Goal: Task Accomplishment & Management: Use online tool/utility

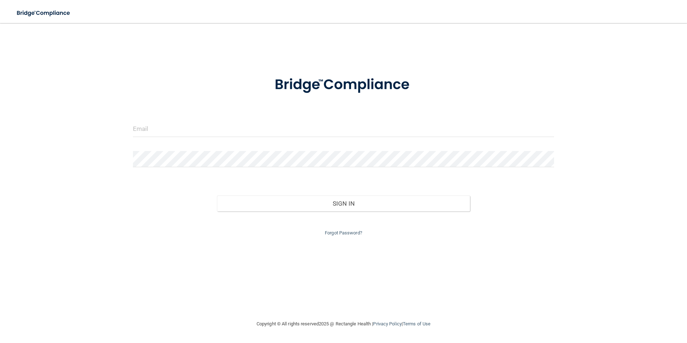
click at [193, 120] on form "Invalid email/password. You don't have permission to access that page. Sign In …" at bounding box center [343, 151] width 421 height 171
click at [193, 129] on input "email" at bounding box center [343, 129] width 421 height 16
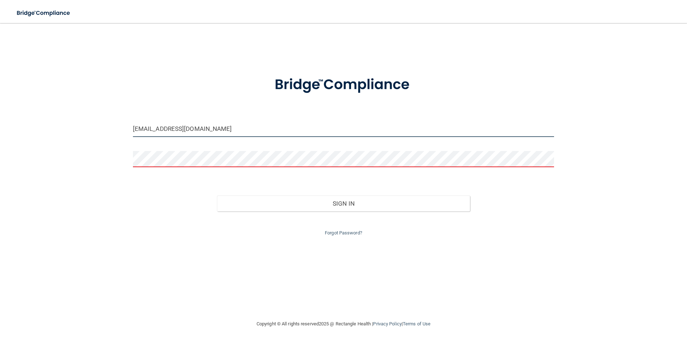
drag, startPoint x: 257, startPoint y: 131, endPoint x: 136, endPoint y: 127, distance: 121.5
click at [137, 127] on input "[EMAIL_ADDRESS][DOMAIN_NAME]" at bounding box center [343, 129] width 421 height 16
type input "d"
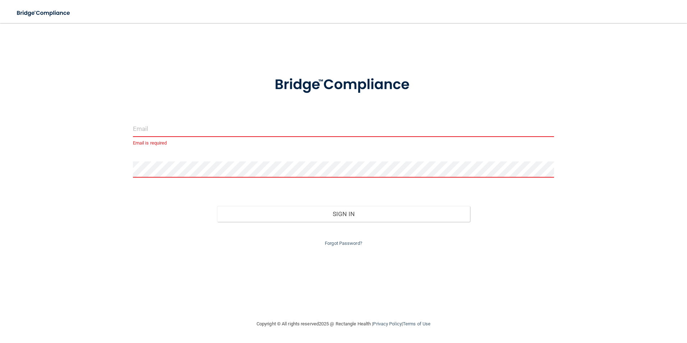
click at [137, 127] on input "email" at bounding box center [343, 129] width 421 height 16
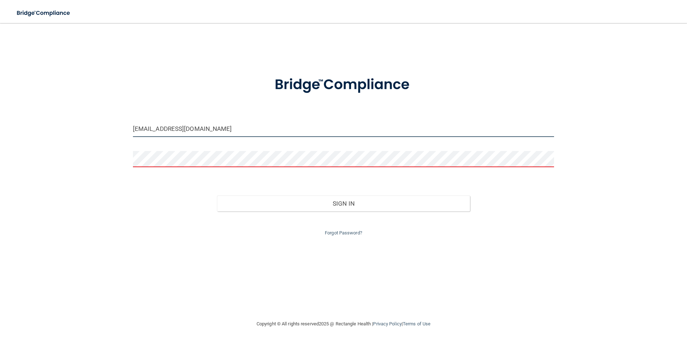
type input "[EMAIL_ADDRESS][DOMAIN_NAME]"
drag, startPoint x: 238, startPoint y: 129, endPoint x: 105, endPoint y: 124, distance: 133.0
click at [105, 124] on div "[EMAIL_ADDRESS][DOMAIN_NAME] Invalid email/password. You don't have permission …" at bounding box center [343, 171] width 658 height 282
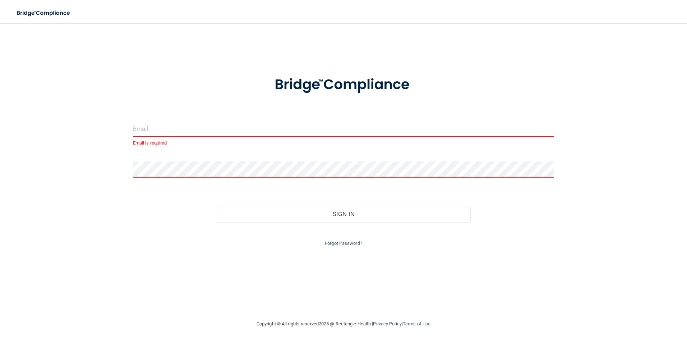
click at [141, 132] on input "email" at bounding box center [343, 129] width 421 height 16
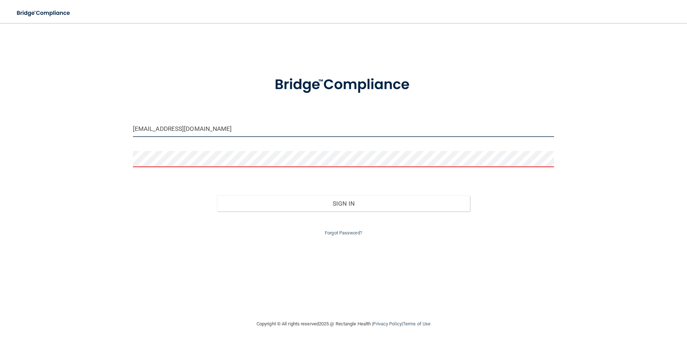
type input "[EMAIL_ADDRESS][DOMAIN_NAME]"
click at [236, 134] on input "[EMAIL_ADDRESS][DOMAIN_NAME]" at bounding box center [343, 129] width 421 height 16
click at [231, 130] on input "[EMAIL_ADDRESS][DOMAIN_NAME]" at bounding box center [343, 129] width 421 height 16
drag, startPoint x: 231, startPoint y: 130, endPoint x: 70, endPoint y: 125, distance: 160.3
click at [70, 125] on div "[EMAIL_ADDRESS][DOMAIN_NAME] Invalid email/password. You don't have permission …" at bounding box center [343, 171] width 658 height 282
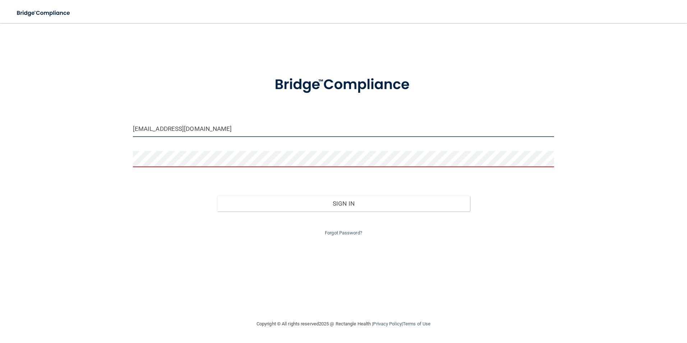
type input "[EMAIL_ADDRESS][DOMAIN_NAME]"
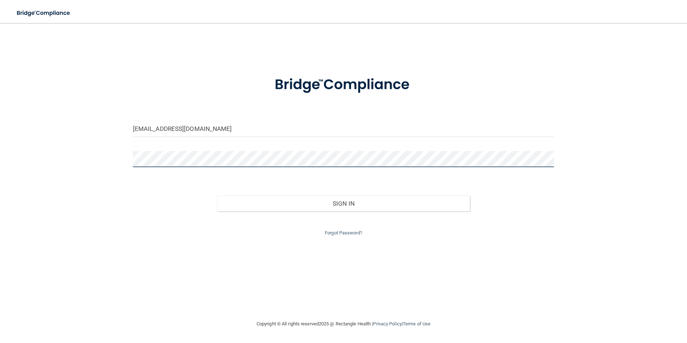
click at [217, 195] on button "Sign In" at bounding box center [343, 203] width 253 height 16
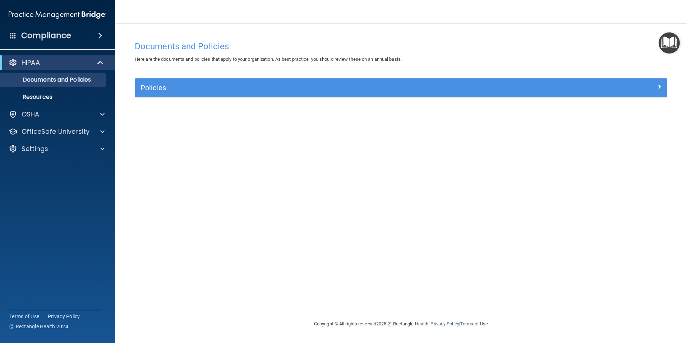
click at [62, 32] on h4 "Compliance" at bounding box center [46, 36] width 50 height 10
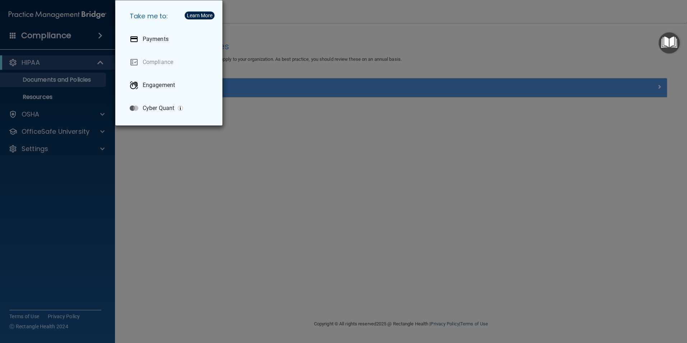
click at [62, 32] on div "Take me to: Payments Compliance Engagement Cyber Quant" at bounding box center [343, 171] width 687 height 343
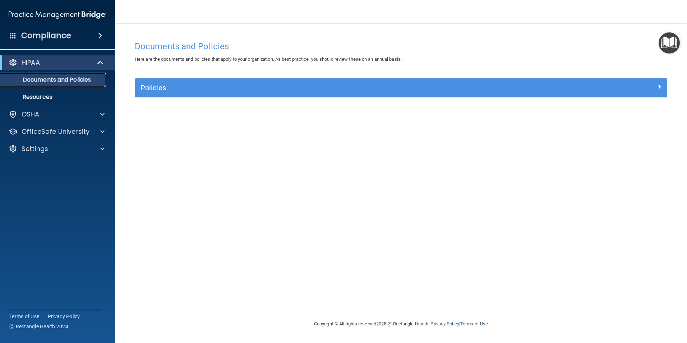
click at [87, 78] on p "Documents and Policies" at bounding box center [54, 79] width 98 height 7
click at [61, 97] on p "Resources" at bounding box center [54, 96] width 98 height 7
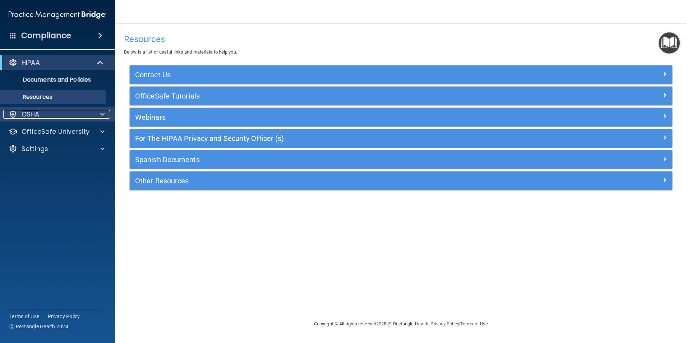
click at [60, 111] on div "OSHA" at bounding box center [47, 114] width 89 height 9
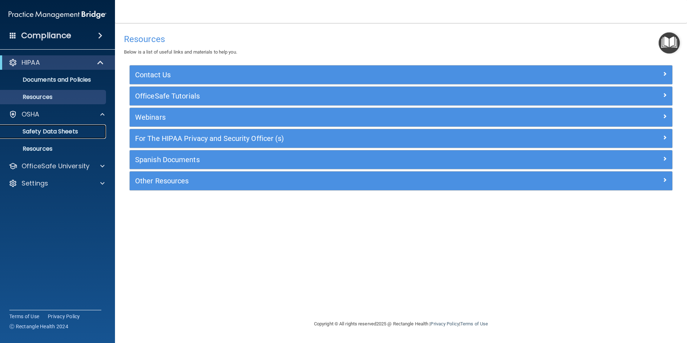
click at [60, 128] on p "Safety Data Sheets" at bounding box center [54, 131] width 98 height 7
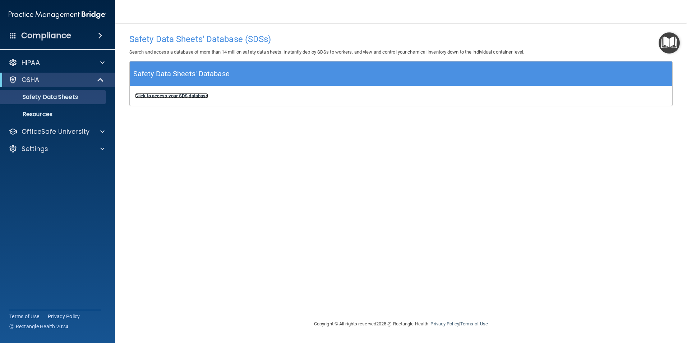
click at [185, 97] on b "Click to access your SDS database" at bounding box center [171, 95] width 73 height 5
